Goal: Task Accomplishment & Management: Use online tool/utility

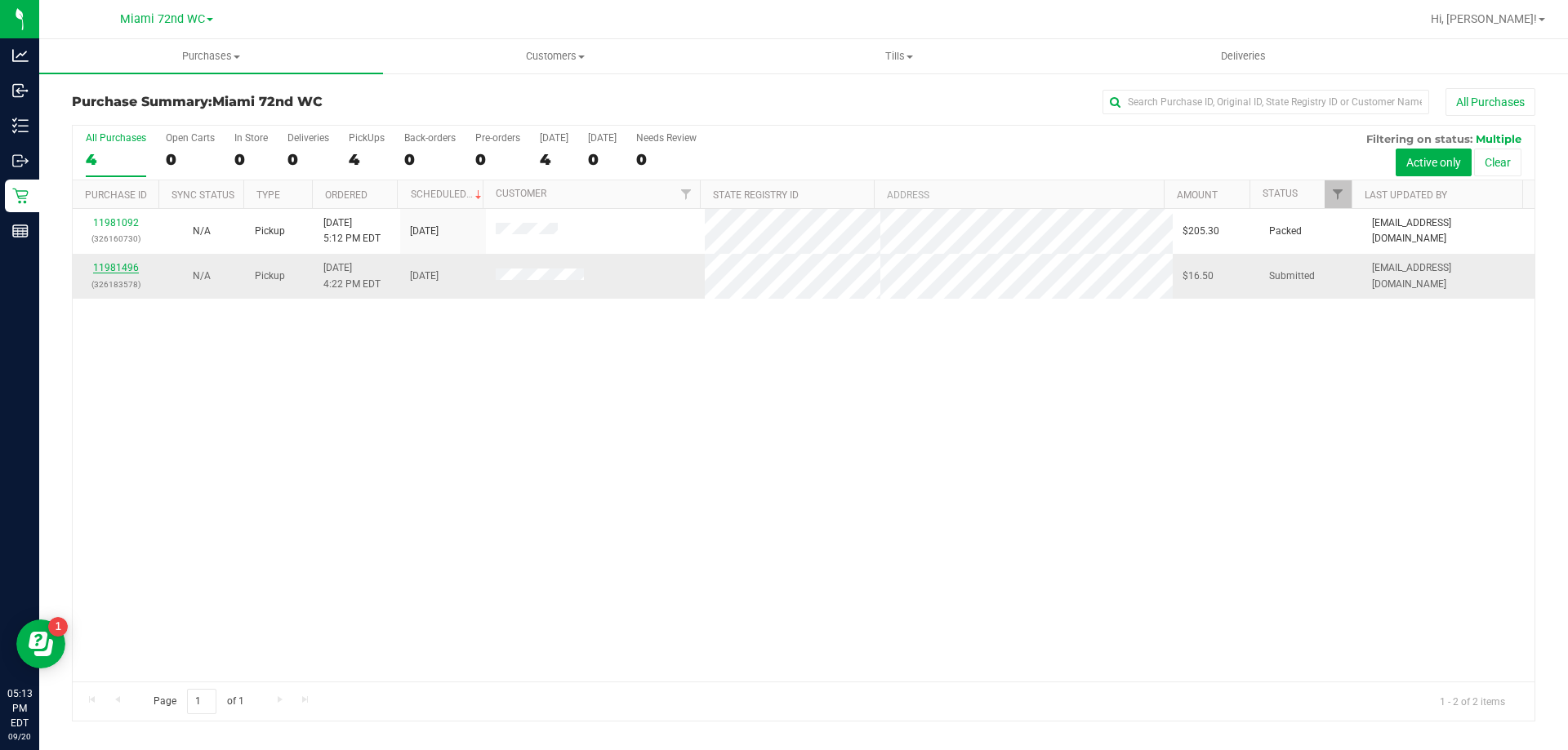
click at [110, 269] on link "11981496" at bounding box center [116, 267] width 45 height 12
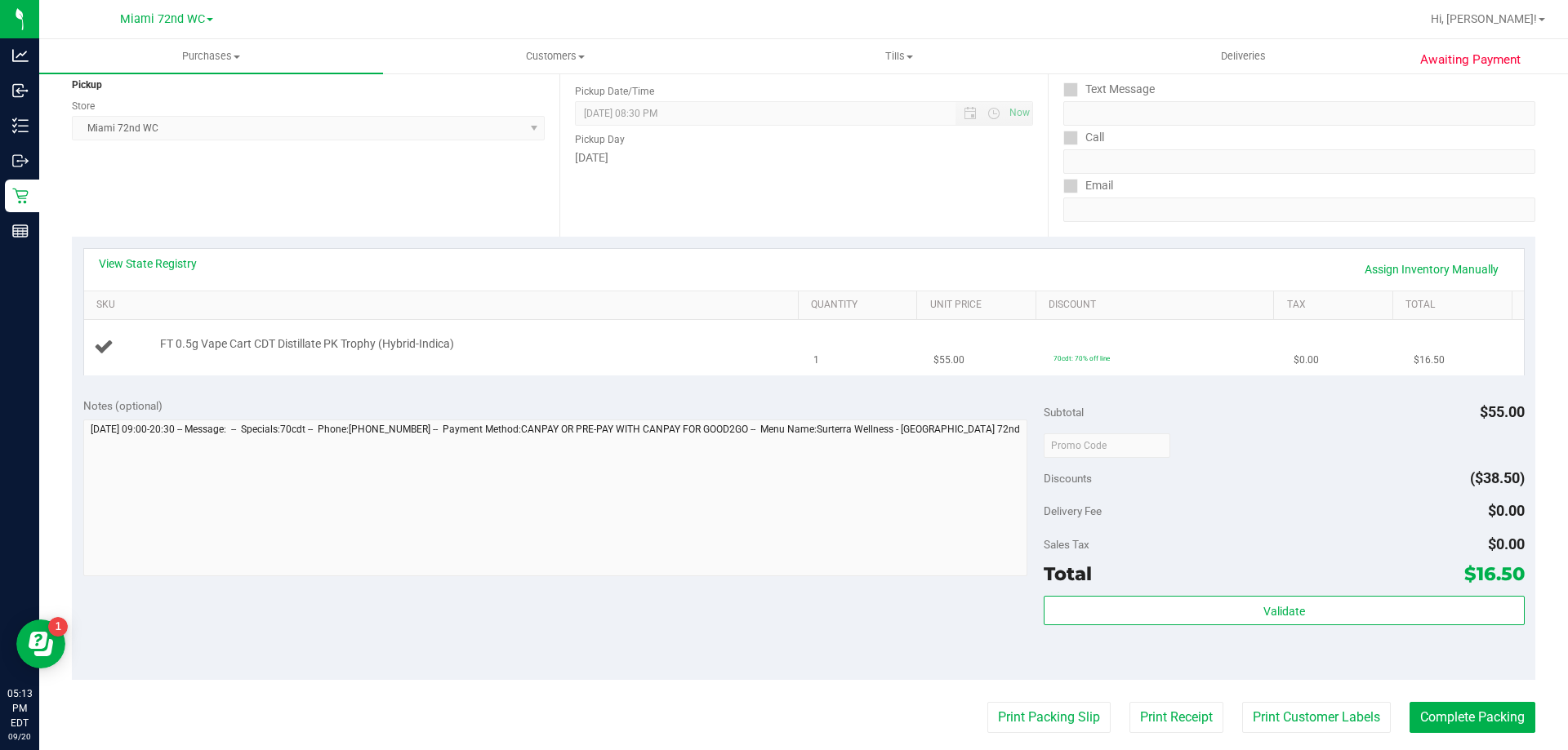
scroll to position [245, 0]
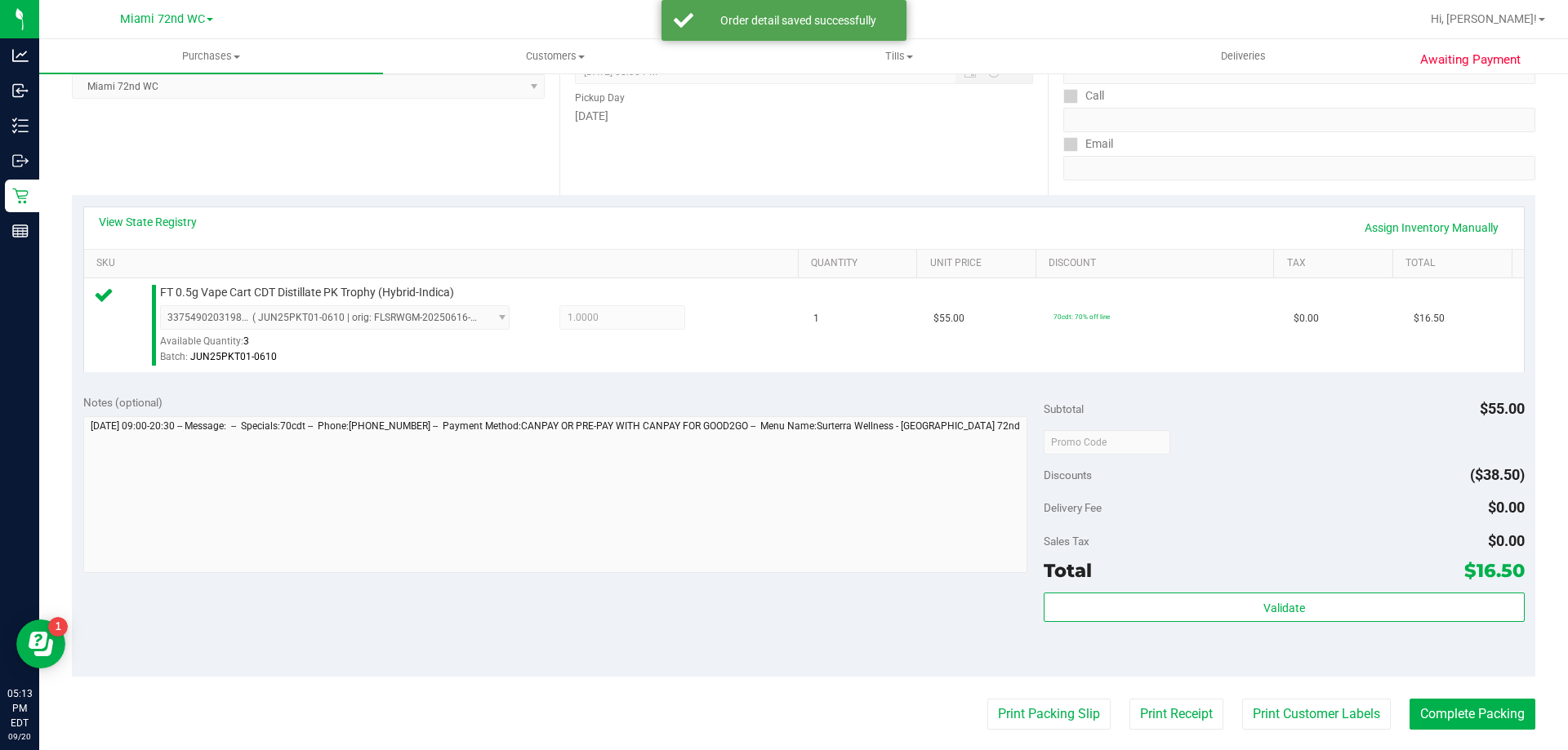
drag, startPoint x: 1106, startPoint y: 665, endPoint x: 1110, endPoint y: 609, distance: 56.1
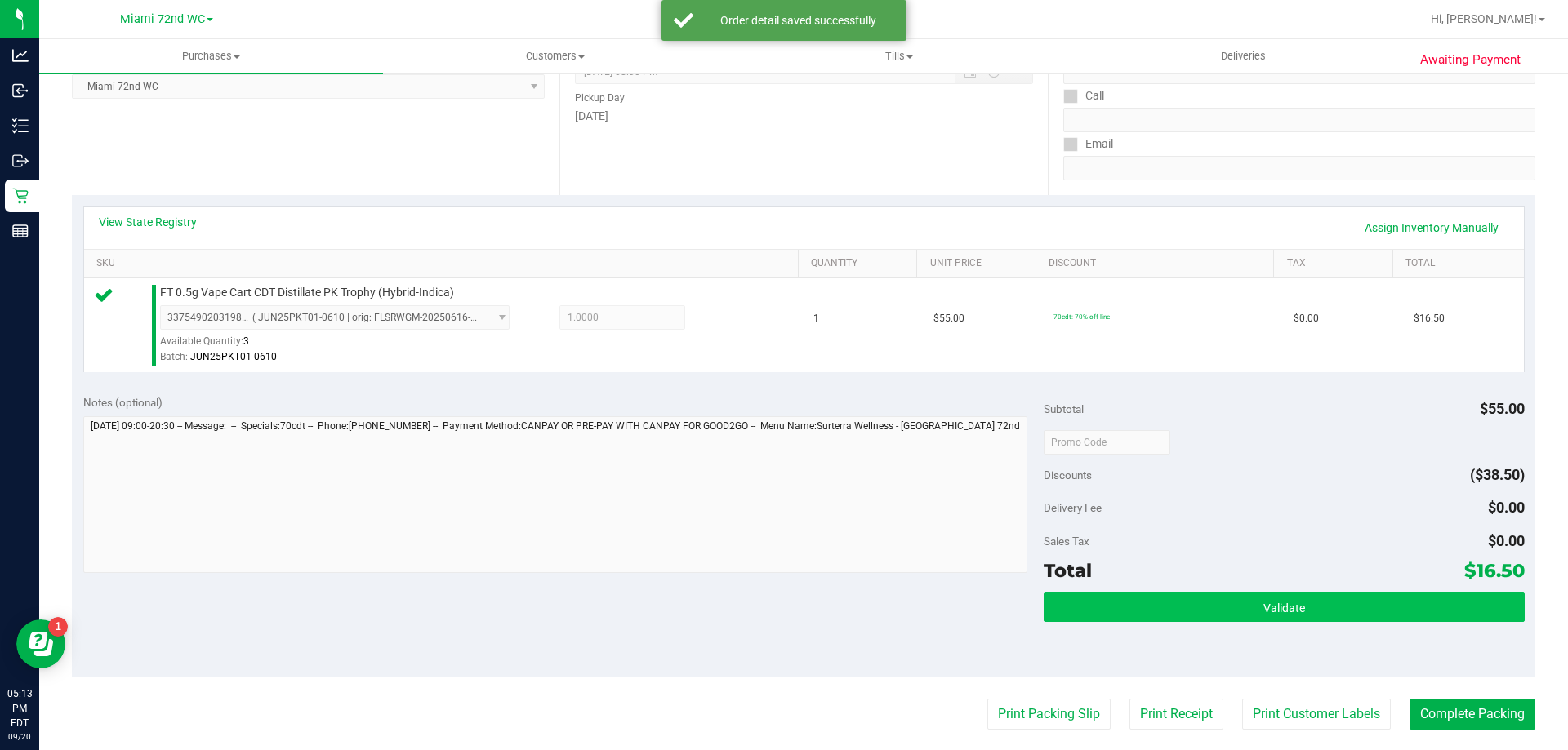
click at [1105, 662] on div "Validate" at bounding box center [1284, 629] width 480 height 74
click at [1110, 609] on button "Validate" at bounding box center [1284, 607] width 480 height 29
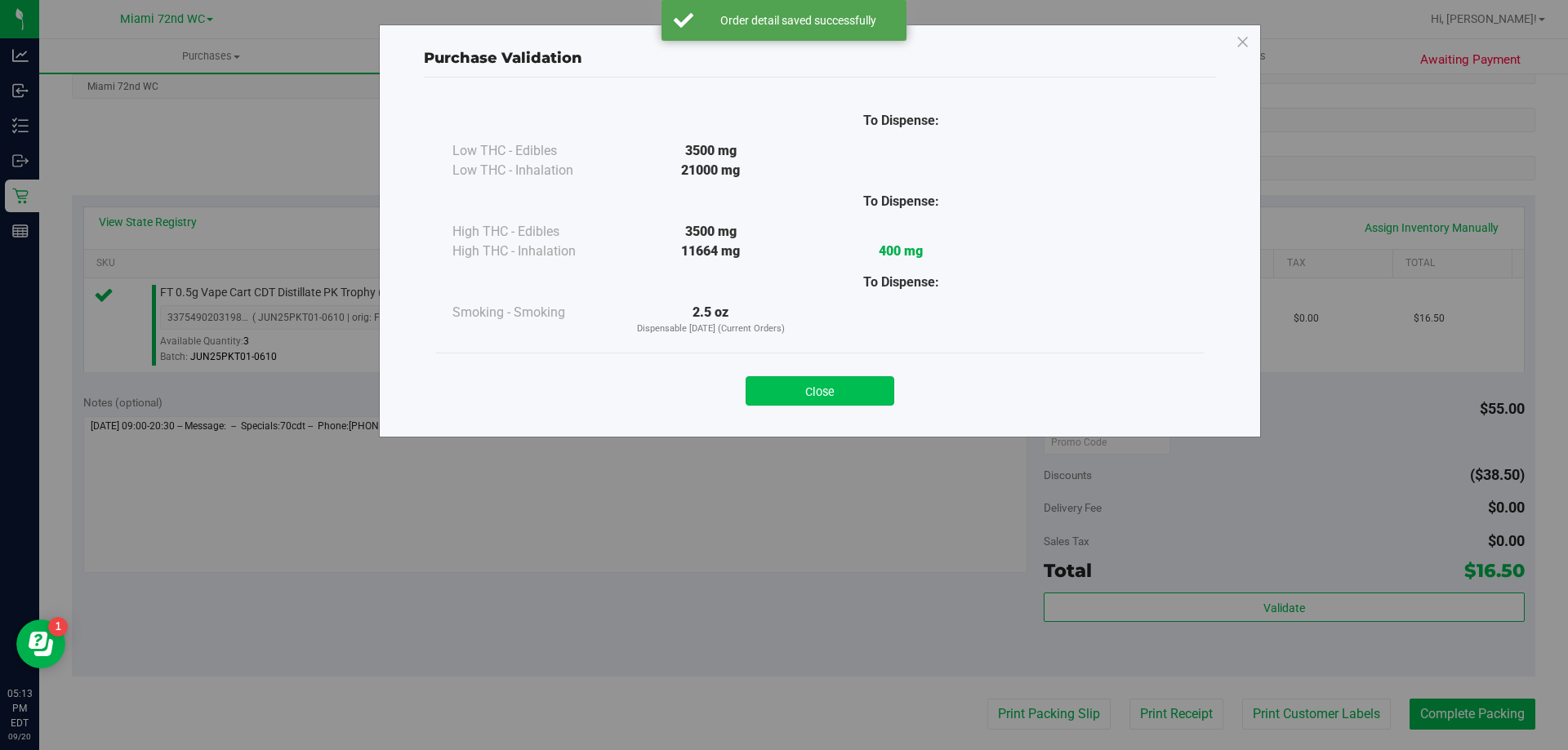
click at [893, 377] on button "Close" at bounding box center [819, 391] width 148 height 29
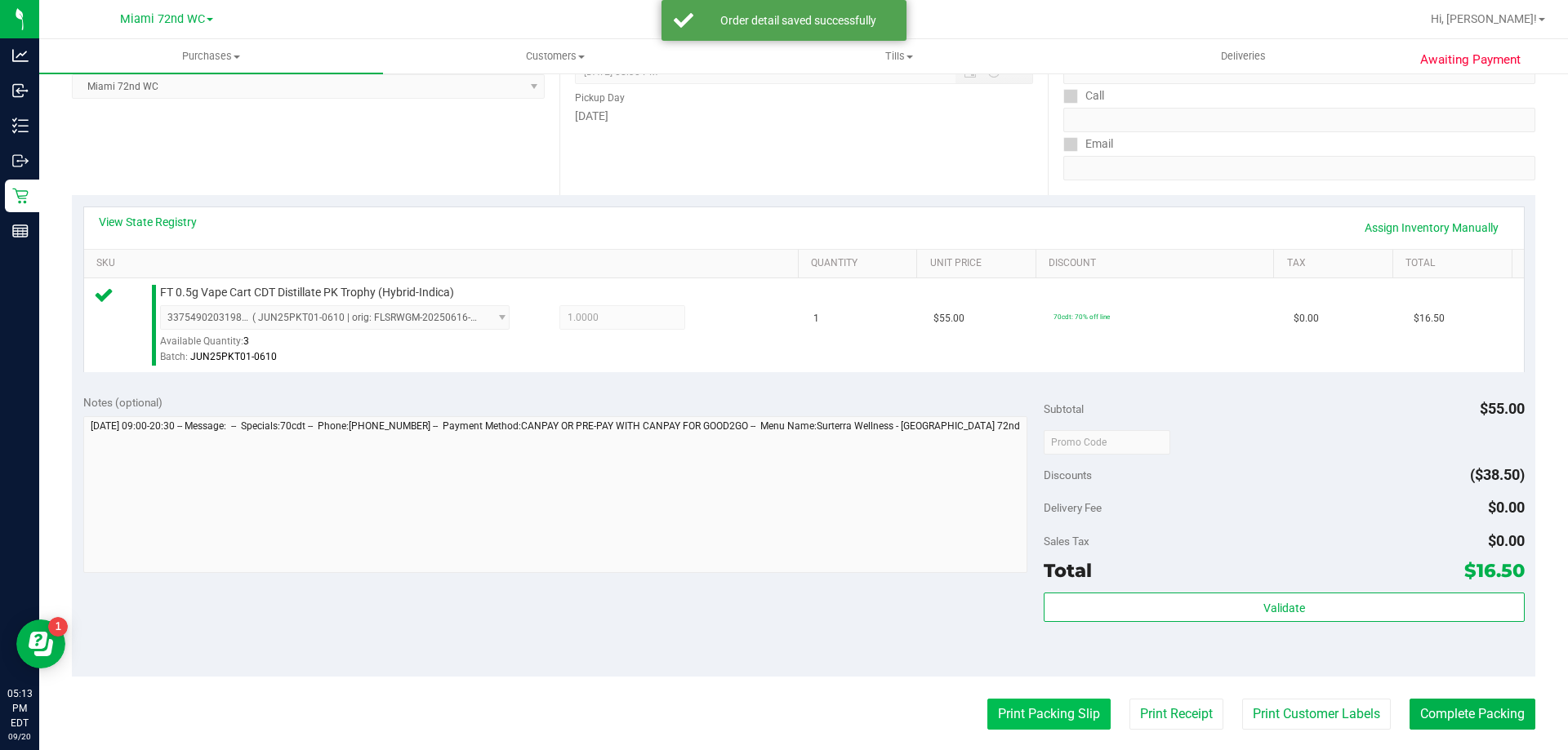
click at [1002, 709] on button "Print Packing Slip" at bounding box center [1050, 715] width 124 height 31
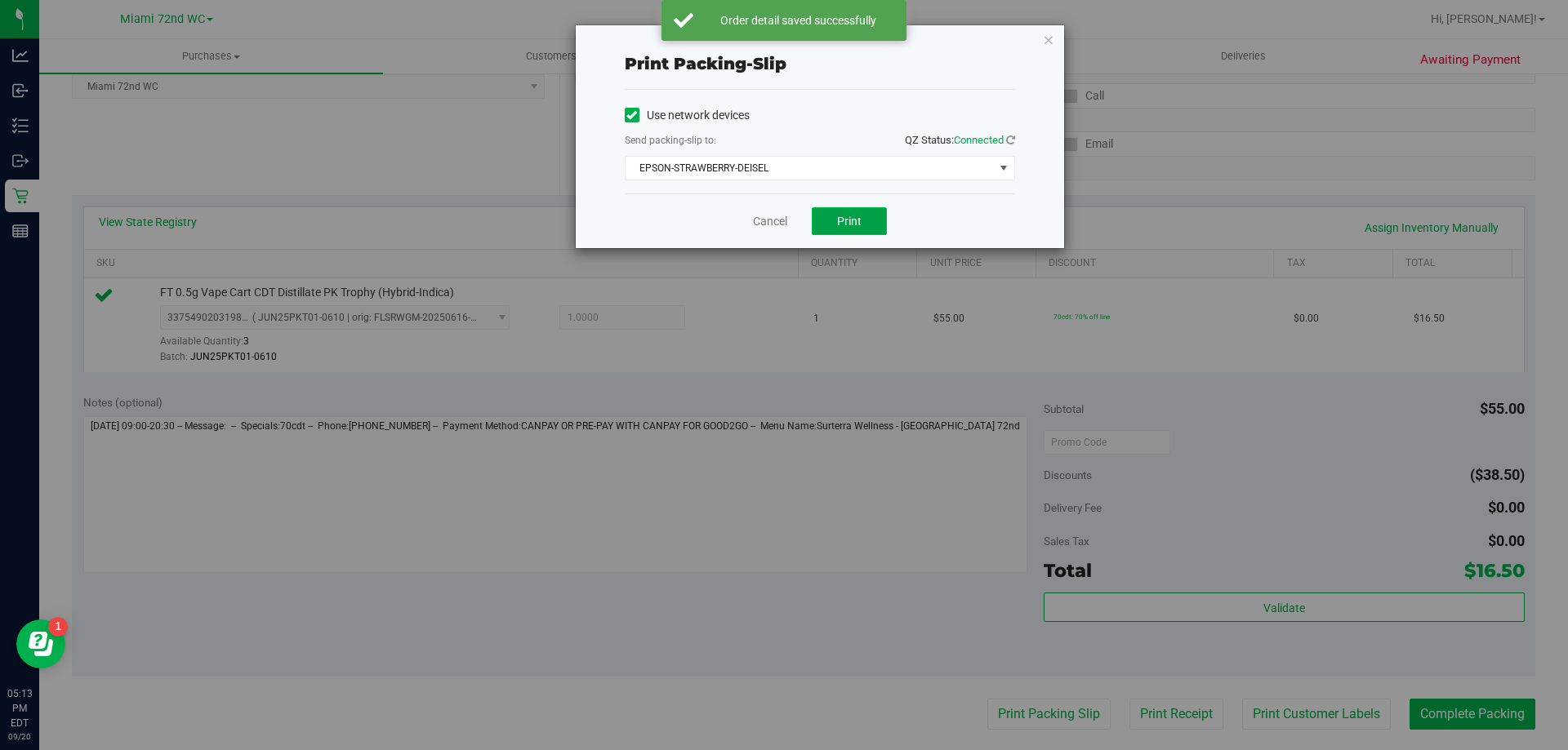
click at [868, 228] on button "Print" at bounding box center [849, 221] width 75 height 28
click at [1051, 35] on icon "button" at bounding box center [1049, 39] width 12 height 20
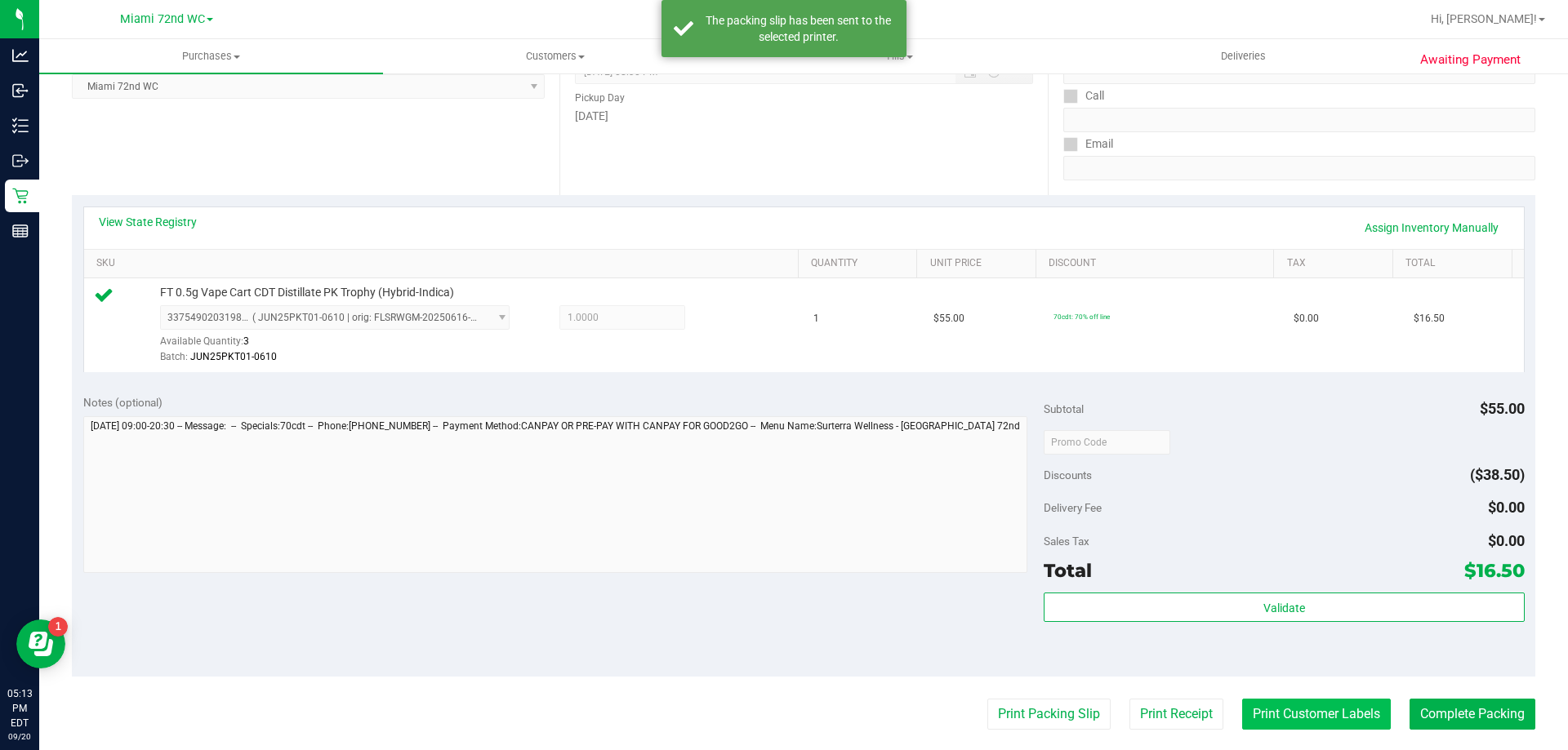
click at [1325, 725] on button "Print Customer Labels" at bounding box center [1316, 715] width 148 height 31
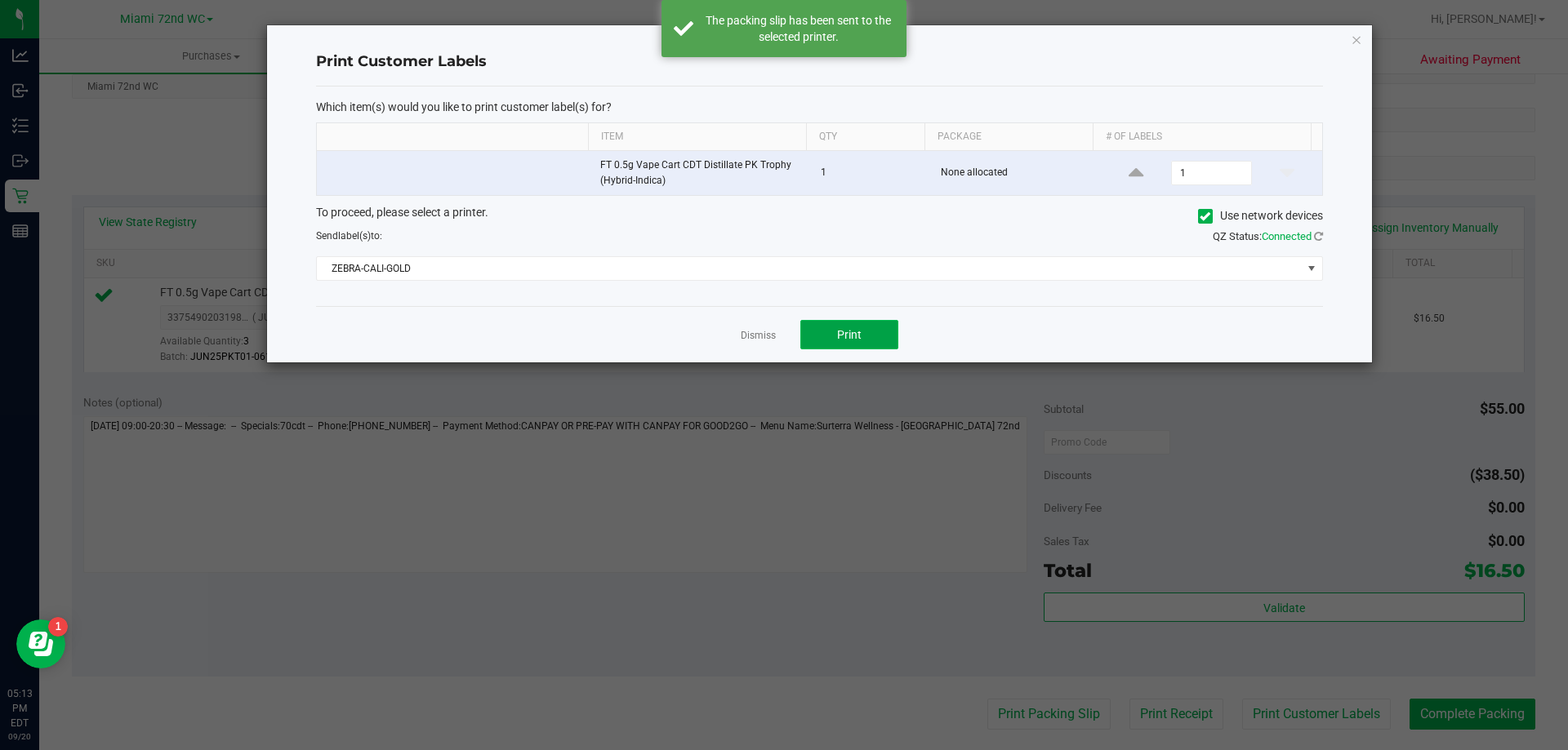
click at [862, 340] on button "Print" at bounding box center [849, 335] width 98 height 29
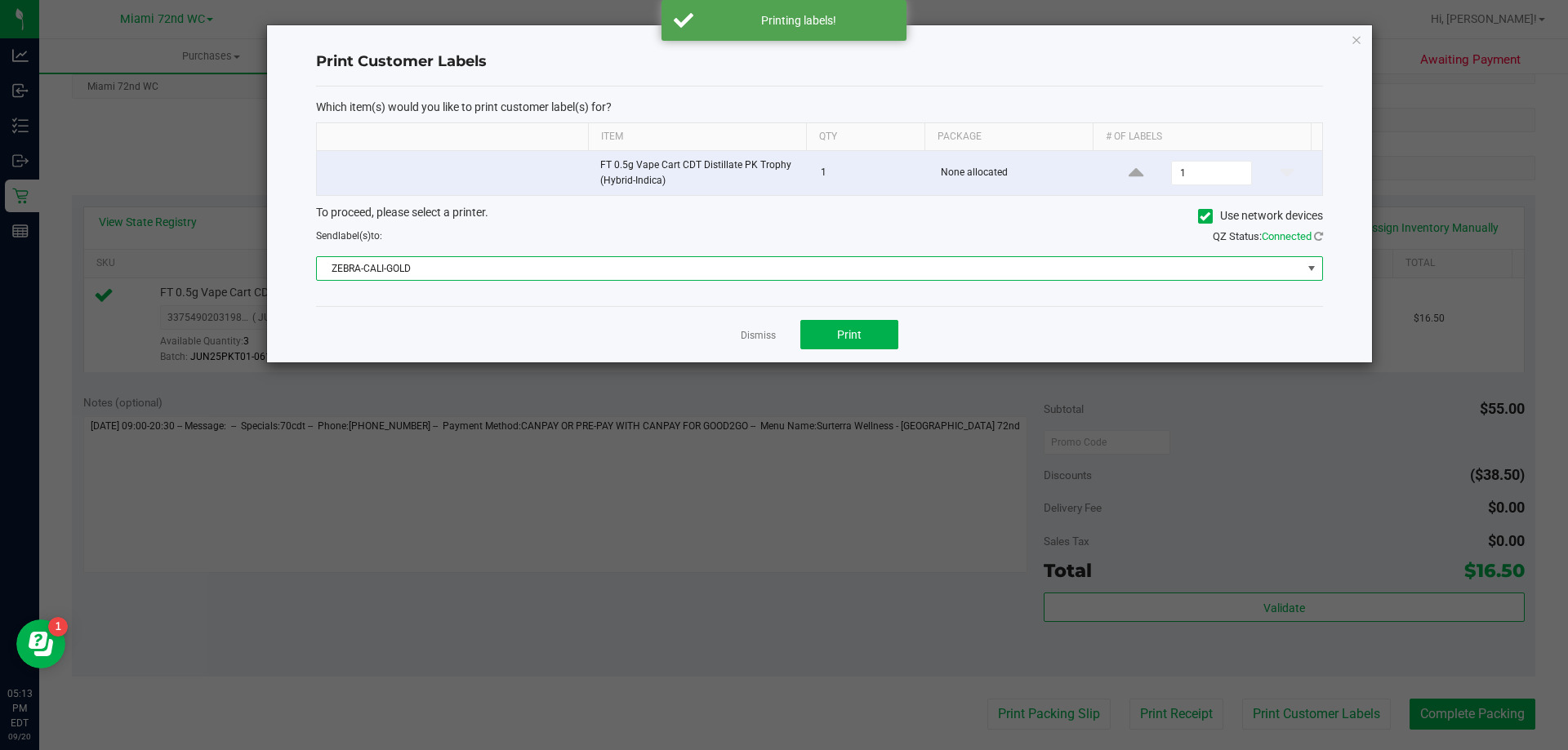
click at [522, 258] on span "ZEBRA-CALI-GOLD" at bounding box center [809, 268] width 985 height 23
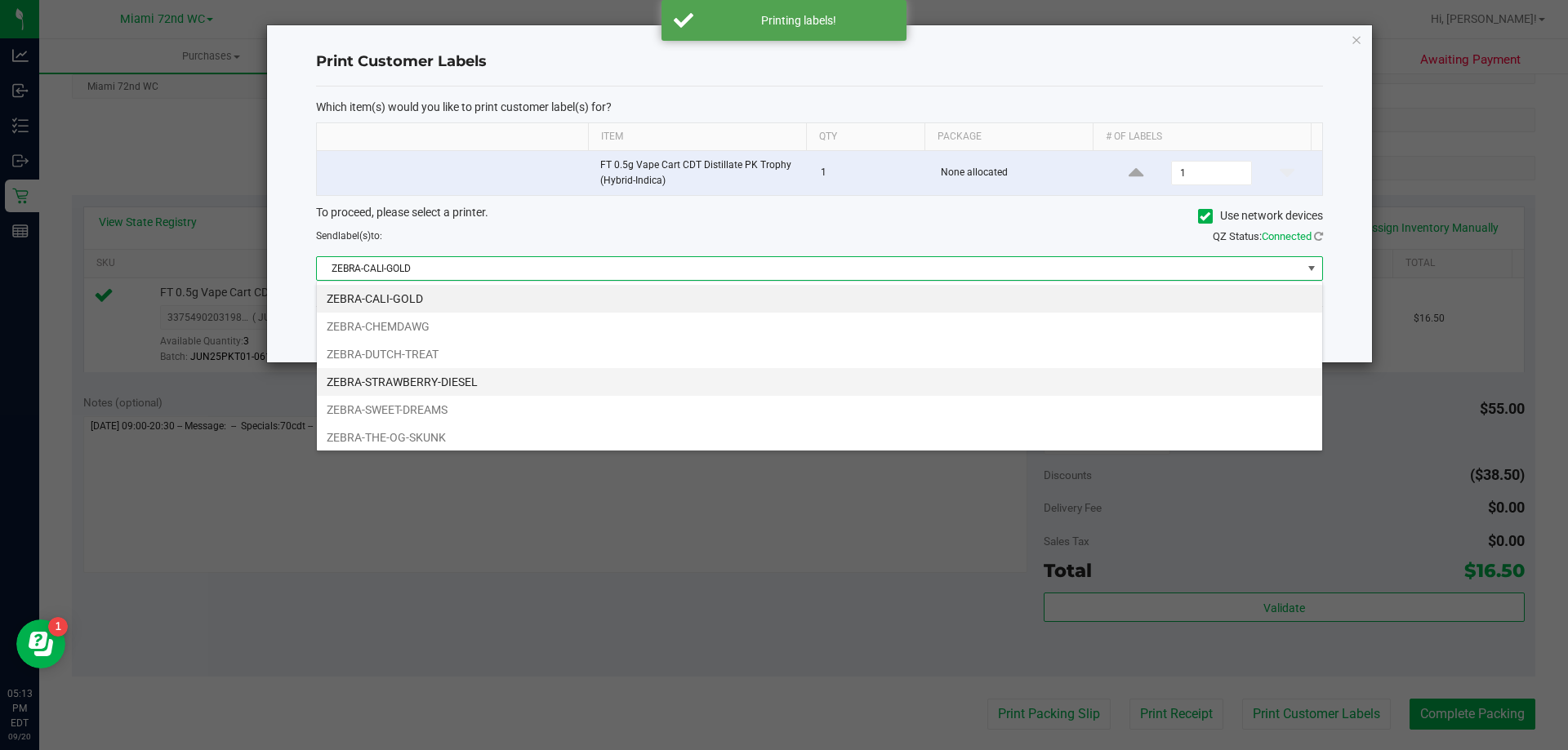
scroll to position [25, 1006]
click at [495, 386] on li "ZEBRA-STRAWBERRY-DIESEL" at bounding box center [819, 382] width 1006 height 28
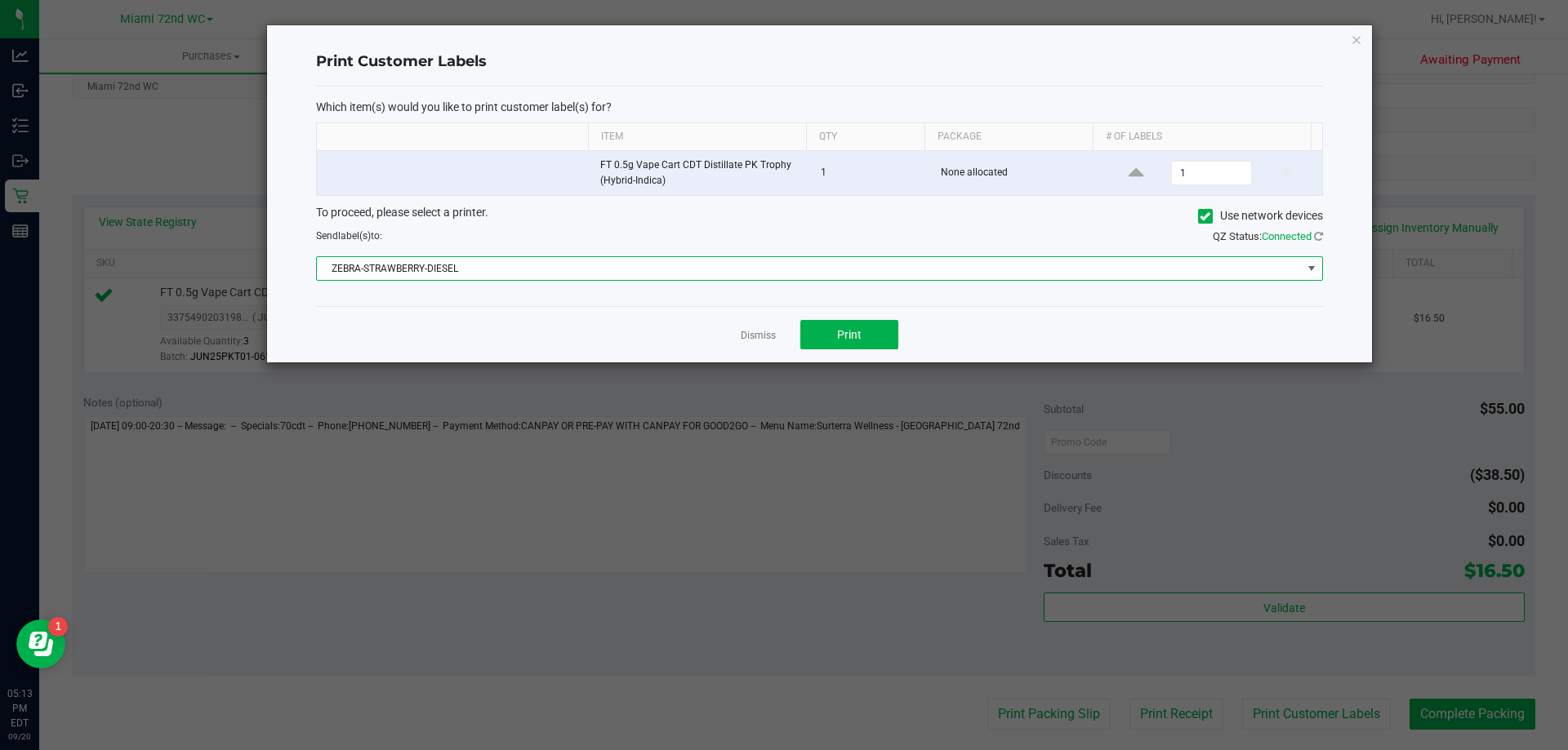
click at [879, 315] on div "Dismiss Print" at bounding box center [819, 335] width 1007 height 56
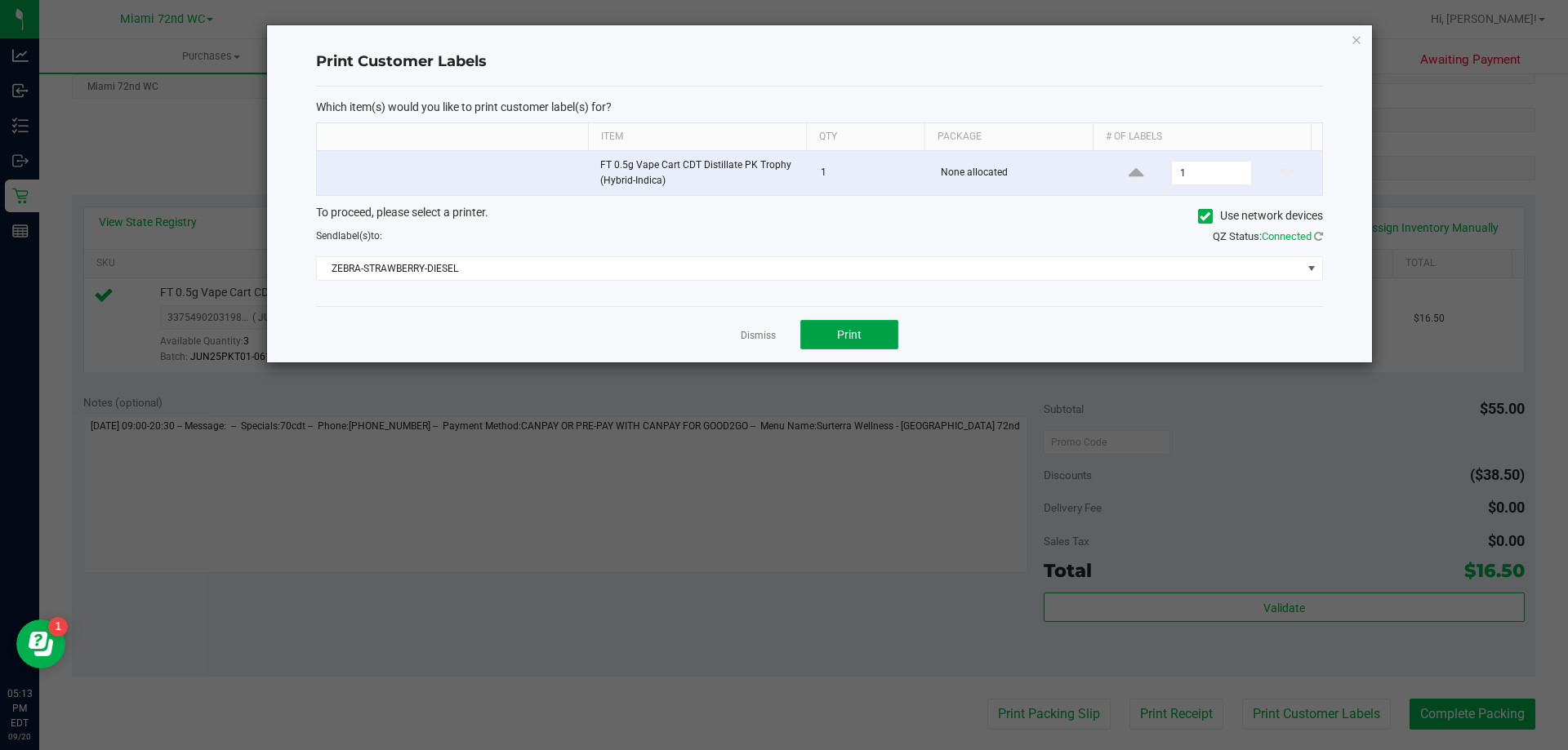
click at [868, 348] on button "Print" at bounding box center [849, 335] width 98 height 29
click at [1362, 28] on div "Print Customer Labels Which item(s) would you like to print customer label(s) f…" at bounding box center [819, 194] width 1105 height 337
click at [1362, 41] on div "Print Customer Labels Which item(s) would you like to print customer label(s) f…" at bounding box center [819, 194] width 1105 height 337
click at [1359, 43] on icon "button" at bounding box center [1356, 39] width 12 height 20
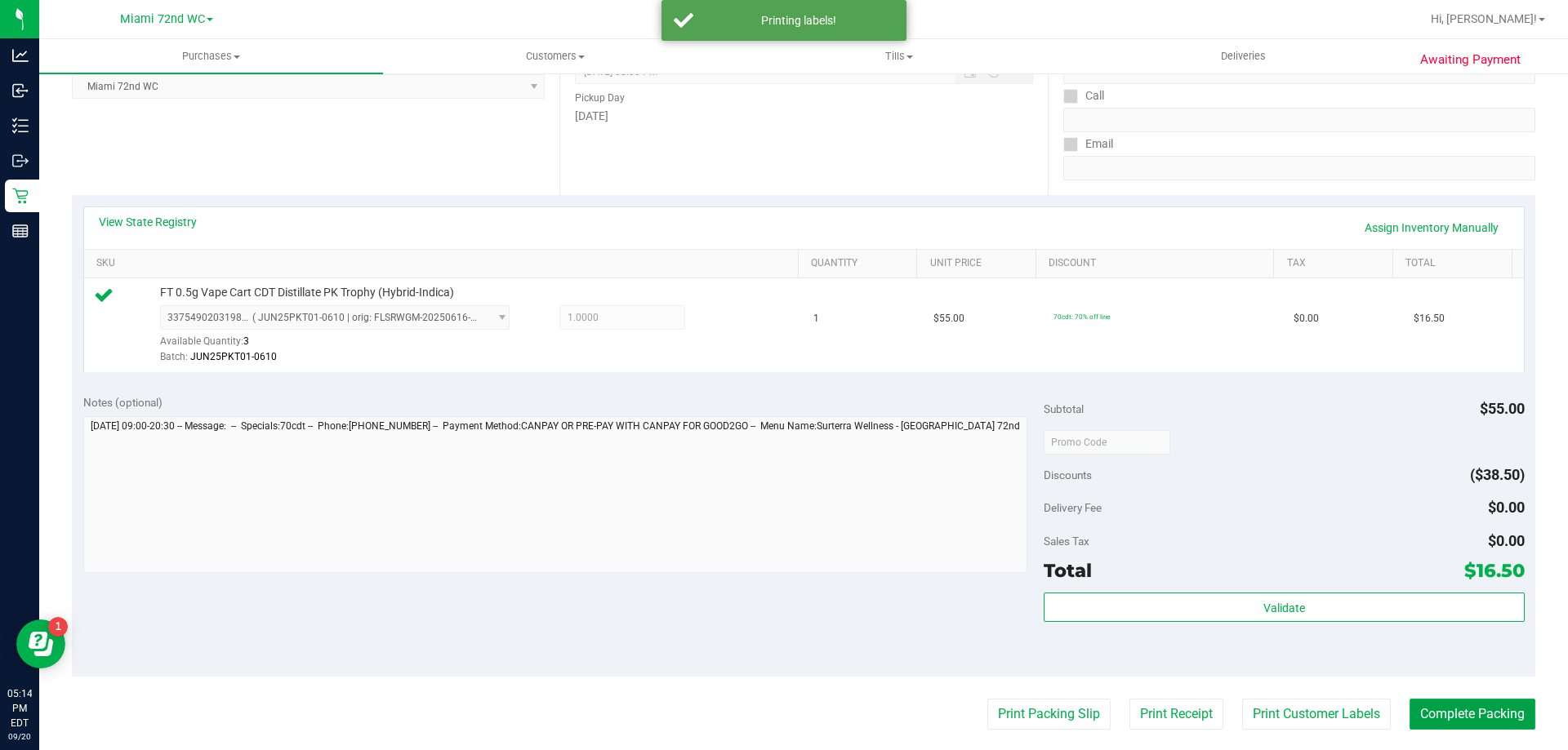
click at [1482, 715] on button "Complete Packing" at bounding box center [1473, 715] width 126 height 31
